Goal: Information Seeking & Learning: Learn about a topic

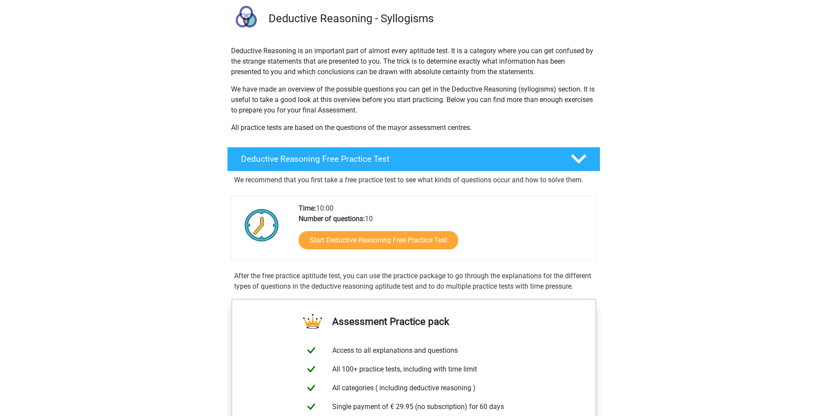
scroll to position [87, 0]
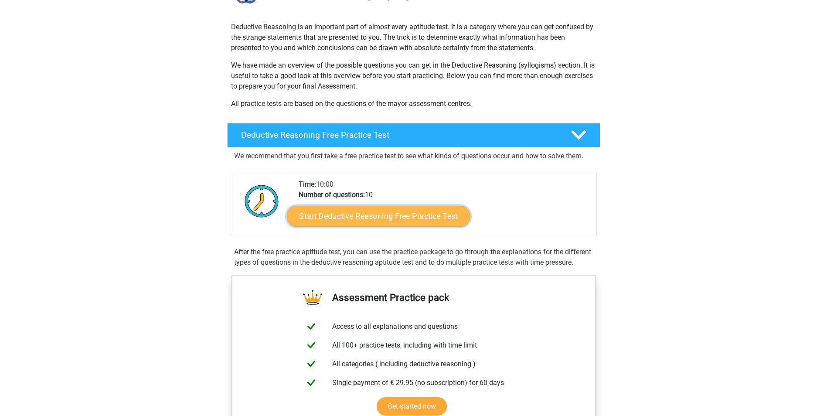
click at [348, 213] on link "Start Deductive Reasoning Free Practice Test" at bounding box center [379, 215] width 184 height 21
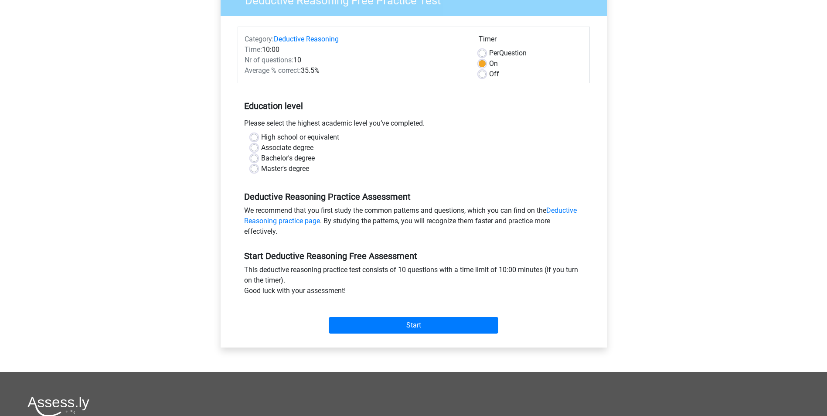
scroll to position [87, 0]
click at [267, 159] on label "Bachelor's degree" at bounding box center [288, 158] width 54 height 10
click at [258, 159] on input "Bachelor's degree" at bounding box center [254, 157] width 7 height 9
radio input "true"
click at [413, 325] on input "Start" at bounding box center [414, 325] width 170 height 17
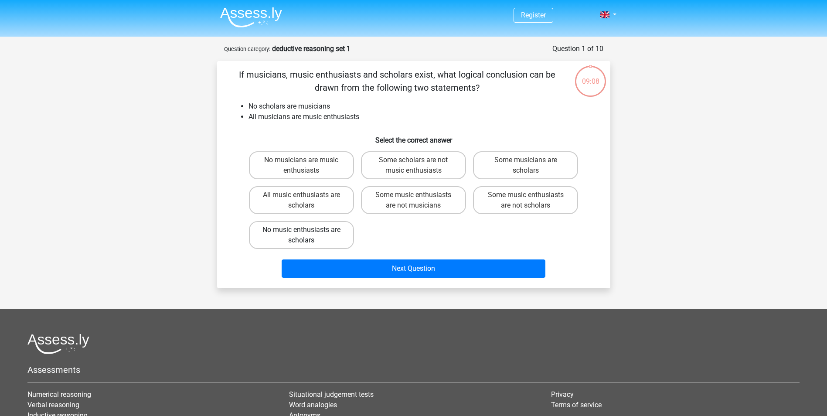
click at [317, 233] on label "No music enthusiasts are scholars" at bounding box center [301, 235] width 105 height 28
click at [307, 233] on input "No music enthusiasts are scholars" at bounding box center [304, 233] width 6 height 6
radio input "true"
click at [146, 120] on div "Register Nederlands English" at bounding box center [413, 270] width 827 height 540
click at [431, 162] on label "Some scholars are not music enthusiasts" at bounding box center [413, 165] width 105 height 28
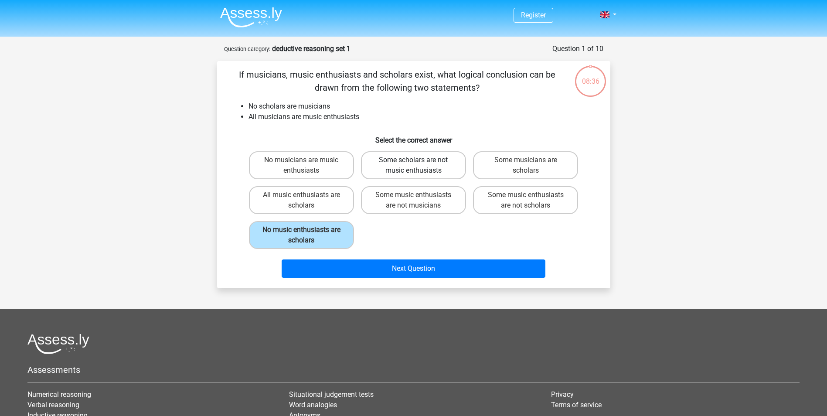
click at [419, 162] on input "Some scholars are not music enthusiasts" at bounding box center [417, 163] width 6 height 6
radio input "true"
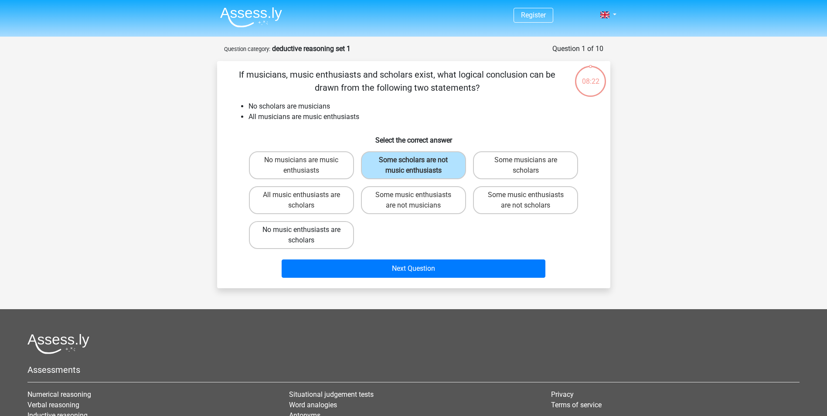
click at [310, 234] on label "No music enthusiasts are scholars" at bounding box center [301, 235] width 105 height 28
click at [307, 234] on input "No music enthusiasts are scholars" at bounding box center [304, 233] width 6 height 6
radio input "true"
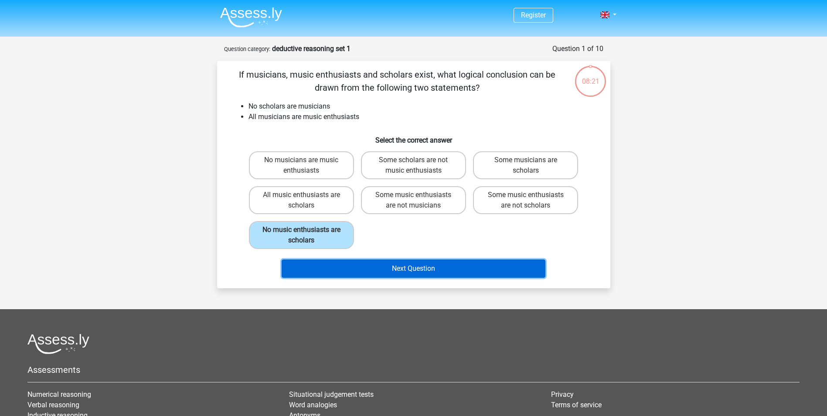
click at [442, 267] on button "Next Question" at bounding box center [414, 269] width 264 height 18
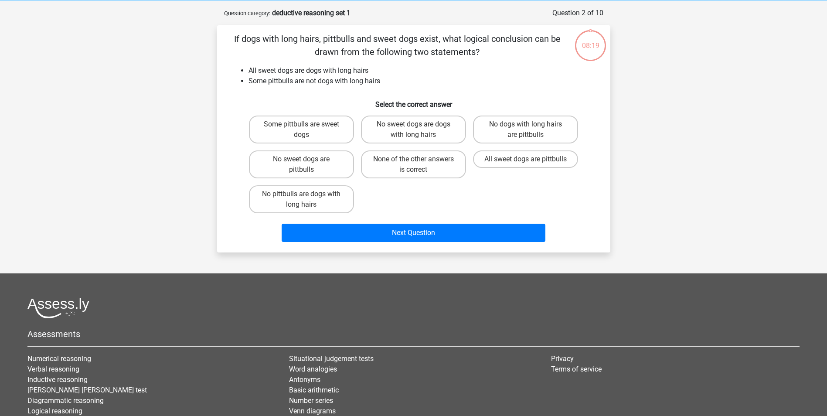
scroll to position [44, 0]
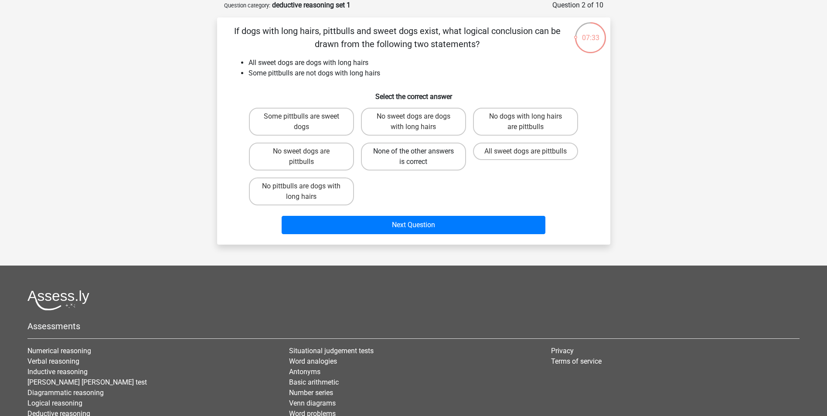
click at [397, 154] on label "None of the other answers is correct" at bounding box center [413, 157] width 105 height 28
click at [414, 154] on input "None of the other answers is correct" at bounding box center [417, 154] width 6 height 6
radio input "true"
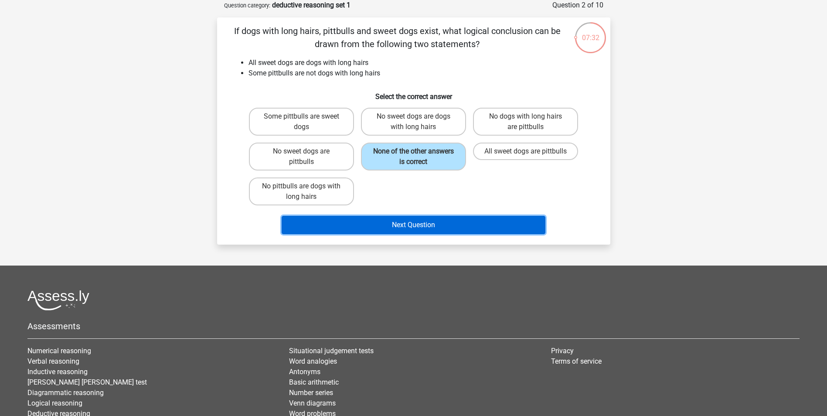
click at [426, 223] on button "Next Question" at bounding box center [414, 225] width 264 height 18
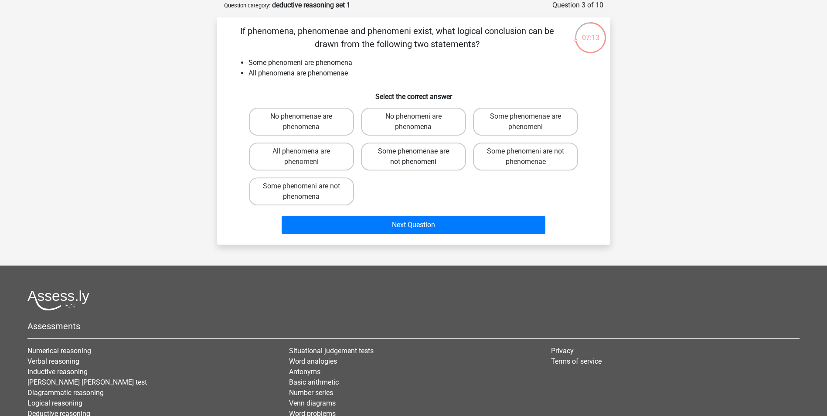
click at [421, 154] on label "Some phenomenae are not phenomeni" at bounding box center [413, 157] width 105 height 28
click at [419, 154] on input "Some phenomenae are not phenomeni" at bounding box center [417, 154] width 6 height 6
radio input "true"
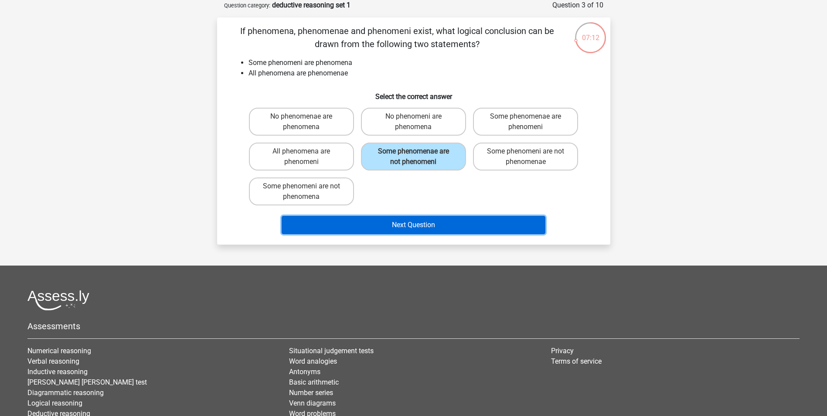
click at [438, 225] on button "Next Question" at bounding box center [414, 225] width 264 height 18
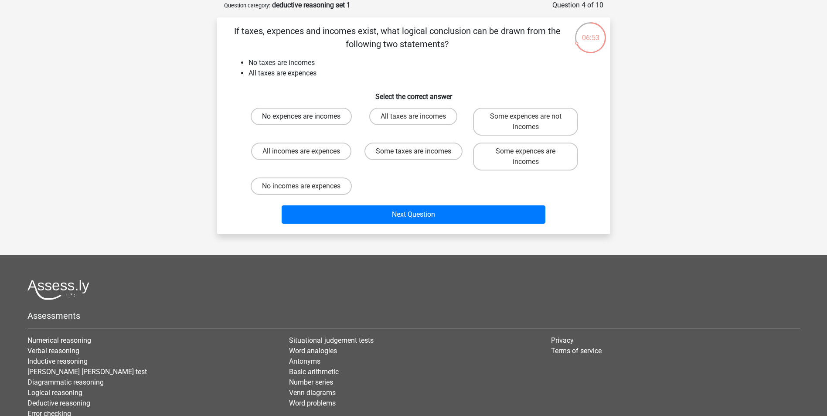
click at [308, 116] on label "No expences are incomes" at bounding box center [301, 116] width 101 height 17
click at [307, 116] on input "No expences are incomes" at bounding box center [304, 119] width 6 height 6
radio input "true"
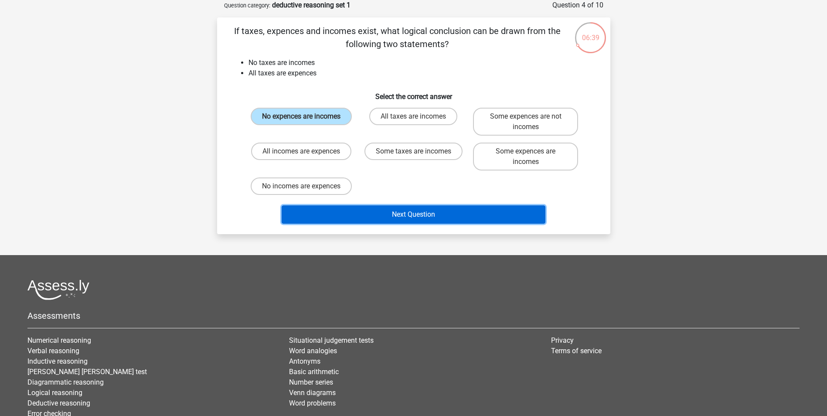
click at [419, 215] on button "Next Question" at bounding box center [414, 214] width 264 height 18
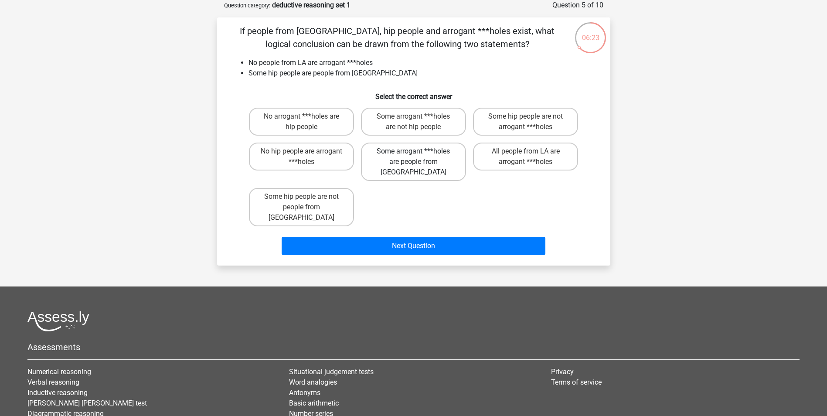
click at [406, 151] on label "Some arrogant ***holes are people from LA" at bounding box center [413, 162] width 105 height 38
click at [414, 151] on input "Some arrogant ***holes are people from LA" at bounding box center [417, 154] width 6 height 6
radio input "true"
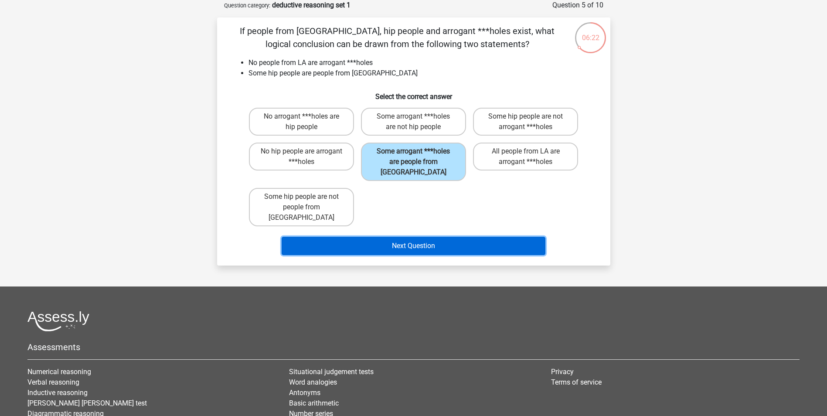
click at [442, 237] on button "Next Question" at bounding box center [414, 246] width 264 height 18
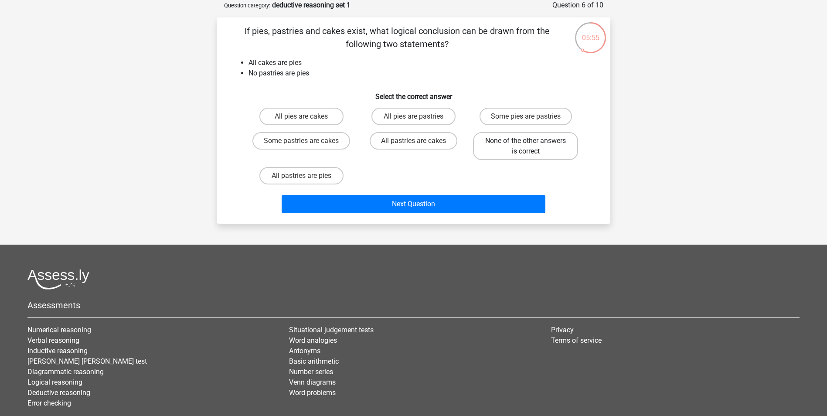
click at [523, 142] on label "None of the other answers is correct" at bounding box center [525, 146] width 105 height 28
click at [526, 142] on input "None of the other answers is correct" at bounding box center [529, 144] width 6 height 6
radio input "true"
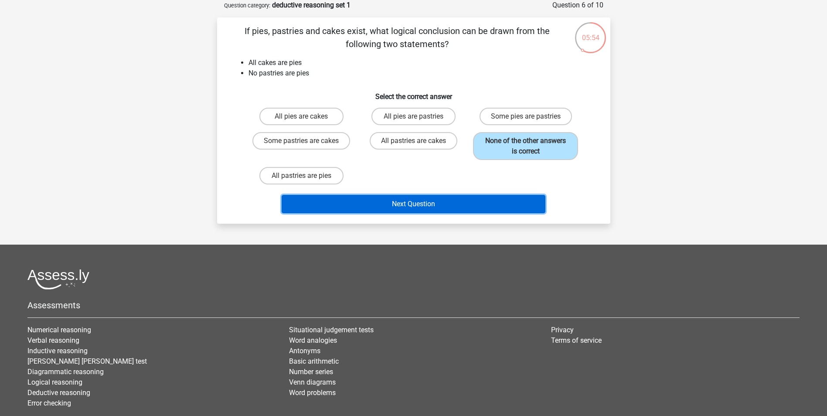
click at [472, 204] on button "Next Question" at bounding box center [414, 204] width 264 height 18
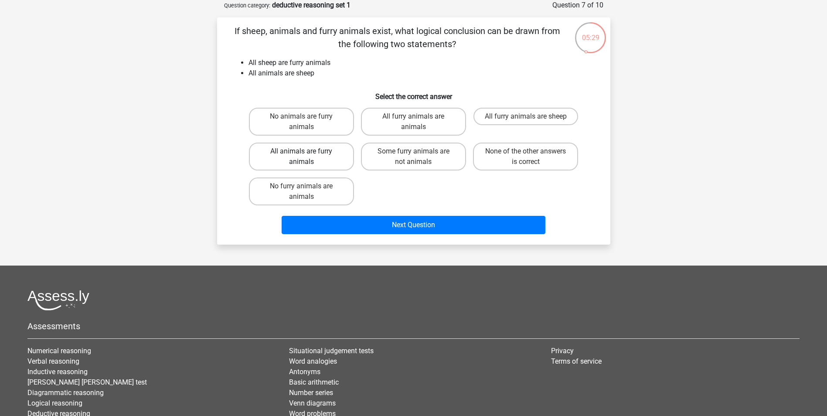
click at [322, 150] on label "All animals are furry animals" at bounding box center [301, 157] width 105 height 28
click at [307, 151] on input "All animals are furry animals" at bounding box center [304, 154] width 6 height 6
radio input "true"
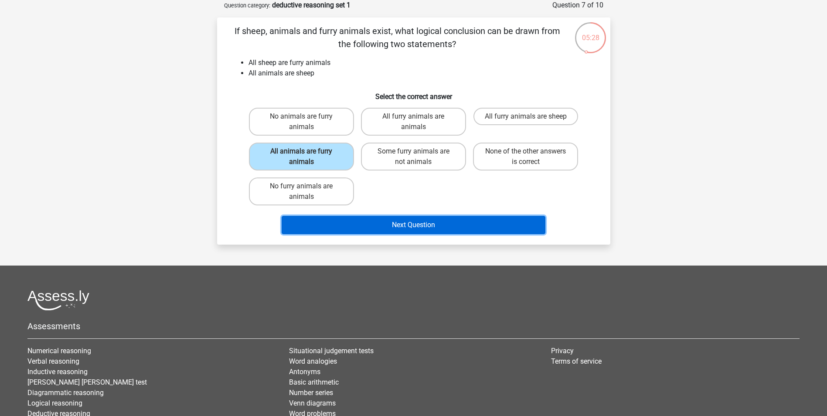
click at [427, 223] on button "Next Question" at bounding box center [414, 225] width 264 height 18
